Goal: Check status: Check status

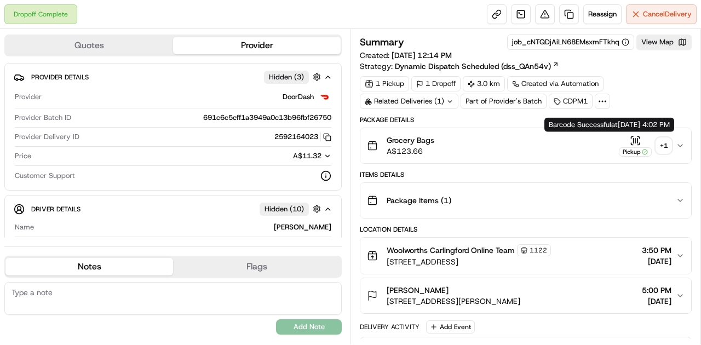
click at [551, 133] on button "Grocery Bags A$123.66 Pickup + 1" at bounding box center [525, 145] width 331 height 35
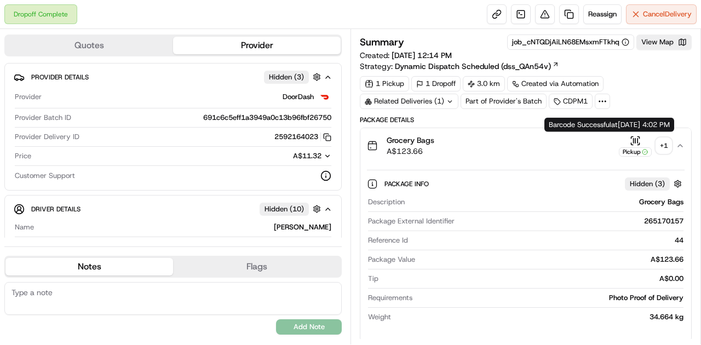
click at [551, 142] on div "Pickup" at bounding box center [635, 145] width 33 height 21
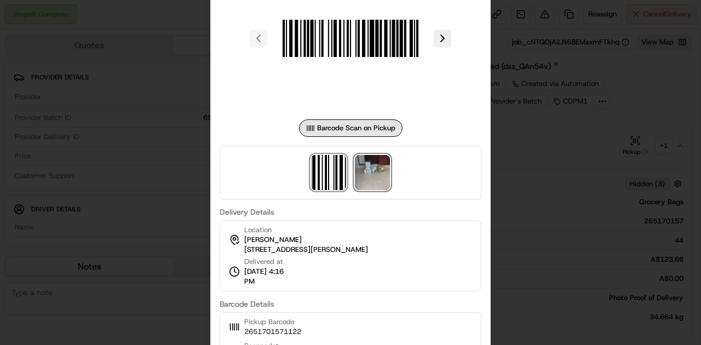
click at [376, 172] on img at bounding box center [372, 172] width 35 height 35
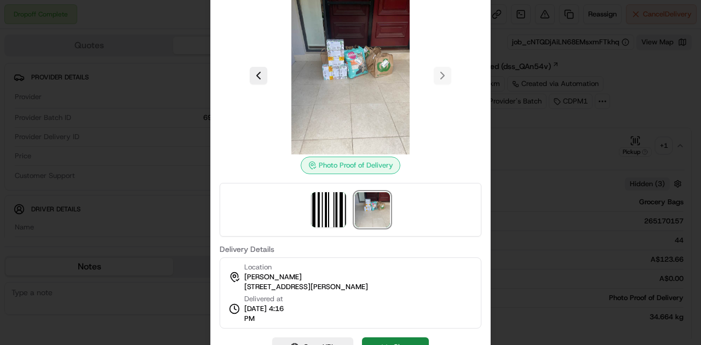
click at [521, 125] on div at bounding box center [350, 172] width 701 height 345
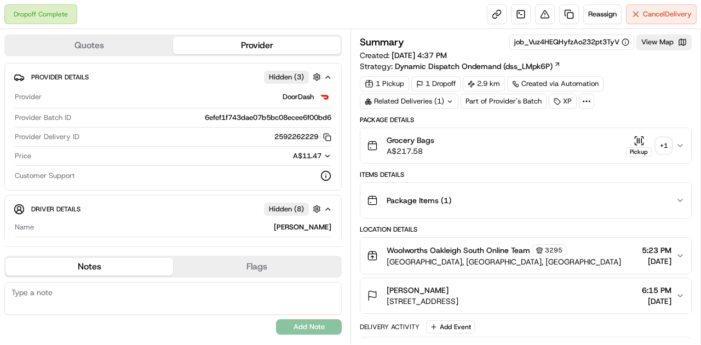
click at [437, 99] on div "Related Deliveries (1)" at bounding box center [409, 101] width 99 height 15
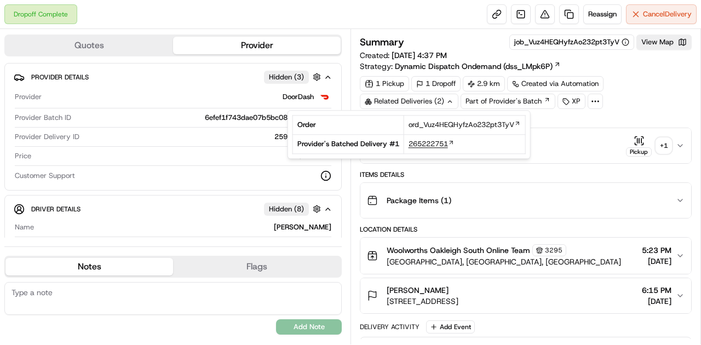
drag, startPoint x: 405, startPoint y: 141, endPoint x: 417, endPoint y: 145, distance: 12.5
click at [410, 142] on td "265222751" at bounding box center [465, 144] width 122 height 19
click at [404, 142] on td "265222751" at bounding box center [465, 144] width 122 height 19
drag, startPoint x: 402, startPoint y: 142, endPoint x: 420, endPoint y: 142, distance: 18.1
click at [420, 142] on td "265222751" at bounding box center [465, 144] width 122 height 19
